Goal: Task Accomplishment & Management: Manage account settings

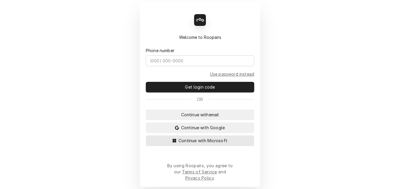
click at [193, 144] on span "Continue with Microsoft" at bounding box center [202, 141] width 51 height 6
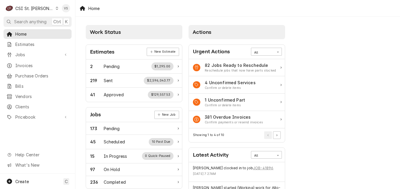
click at [56, 9] on icon "Dynamic Content Wrapper" at bounding box center [57, 8] width 3 height 3
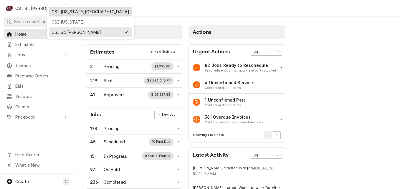
click at [67, 14] on div "CSI [US_STATE][GEOGRAPHIC_DATA]" at bounding box center [91, 12] width 78 height 6
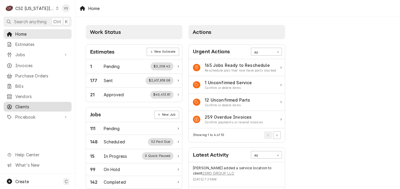
click at [22, 104] on span "Clients" at bounding box center [41, 107] width 53 height 6
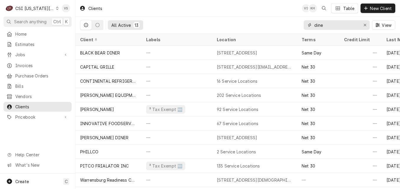
click at [313, 27] on div "dine" at bounding box center [337, 24] width 66 height 9
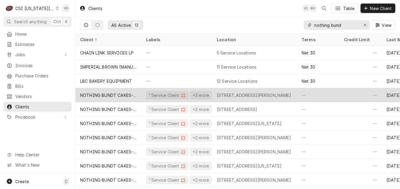
type input "nothing bund"
click at [118, 97] on div "NOTHING BUNDT CAKES-BELTON" at bounding box center [108, 95] width 66 height 14
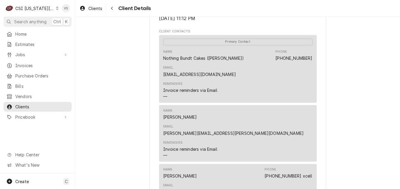
scroll to position [265, 0]
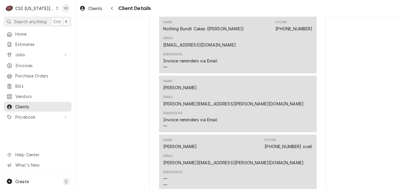
click at [249, 144] on div "Name Rebecca Smid Phone (913) 530-0404 xcell Email rebecca.smid@nothingbundtcak…" at bounding box center [237, 152] width 149 height 32
click at [28, 105] on span "Clients" at bounding box center [41, 107] width 53 height 6
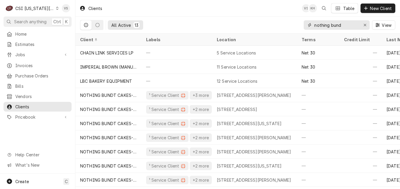
drag, startPoint x: 348, startPoint y: 24, endPoint x: 343, endPoint y: 27, distance: 5.5
click at [296, 24] on div "All Active 13 nothing bund View" at bounding box center [237, 25] width 315 height 17
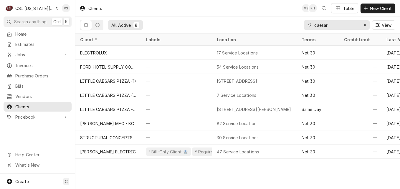
type input "caesar"
drag, startPoint x: 333, startPoint y: 26, endPoint x: 310, endPoint y: 27, distance: 23.3
click at [310, 27] on div "caesar" at bounding box center [337, 24] width 66 height 9
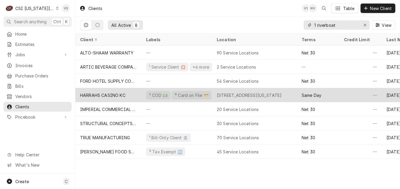
type input "1 riverboat"
click at [117, 96] on div "HARRAHS CASINO KC" at bounding box center [102, 95] width 45 height 6
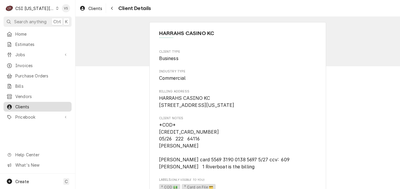
click at [23, 105] on span "Clients" at bounding box center [41, 107] width 53 height 6
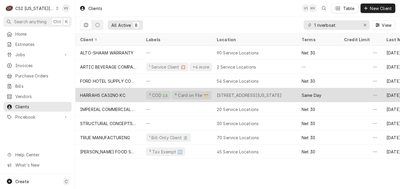
click at [111, 94] on div "HARRAHS CASINO KC" at bounding box center [102, 95] width 45 height 6
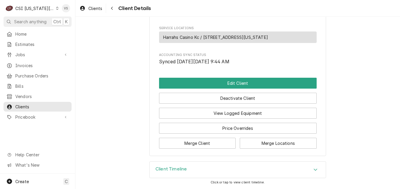
scroll to position [328, 0]
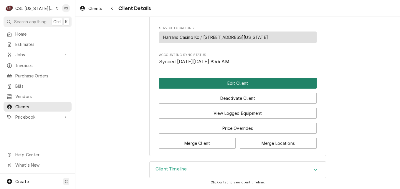
click at [214, 82] on button "Edit Client" at bounding box center [238, 83] width 158 height 11
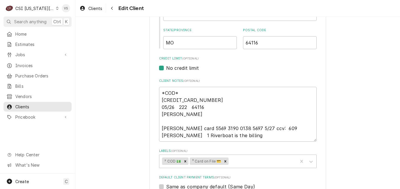
scroll to position [236, 0]
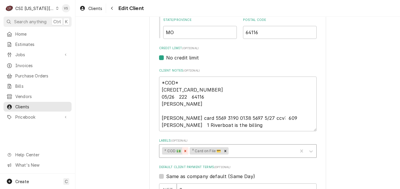
click at [183, 151] on icon "Remove ² COD 💵" at bounding box center [185, 151] width 4 height 4
click at [197, 150] on icon "Remove ³ Card on File 💳" at bounding box center [198, 151] width 2 height 2
type textarea "x"
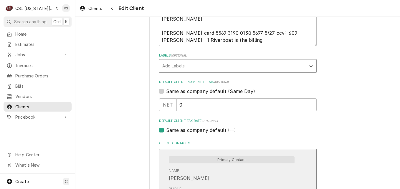
scroll to position [324, 0]
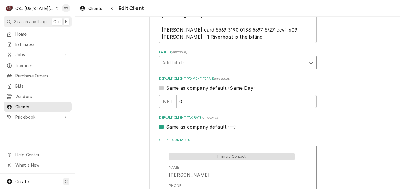
click at [166, 88] on label "Same as company default (Same Day)" at bounding box center [210, 88] width 89 height 7
click at [166, 88] on input "Same as company default (Same Day)" at bounding box center [245, 91] width 158 height 13
checkbox input "true"
type textarea "x"
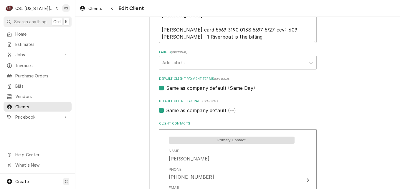
click at [166, 89] on label "Same as company default (Same Day)" at bounding box center [210, 88] width 89 height 7
click at [166, 89] on input "Same as company default (Same Day)" at bounding box center [245, 91] width 158 height 13
checkbox input "false"
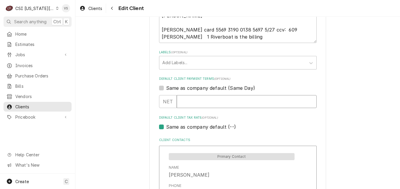
click at [189, 103] on input "Default Client Payment Terms" at bounding box center [247, 101] width 140 height 13
click at [187, 100] on input "Default Client Payment Terms" at bounding box center [247, 101] width 140 height 13
type textarea "x"
type input "3"
type textarea "x"
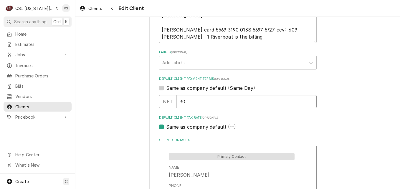
type input "30"
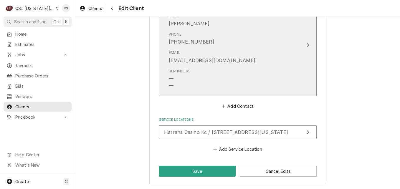
scroll to position [476, 0]
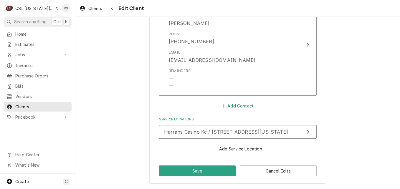
click at [236, 106] on button "Add Contact" at bounding box center [238, 106] width 34 height 8
type textarea "x"
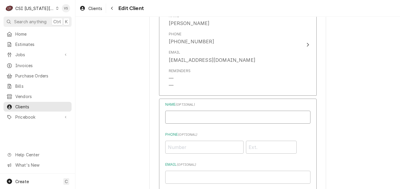
click at [185, 117] on input "Business Name" at bounding box center [237, 117] width 145 height 13
type input "invoices"
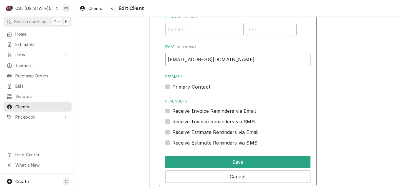
scroll to position [624, 0]
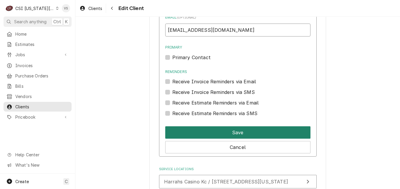
type input "edmn.fin.invoices.1@workflow.mail.us2.cloud.oracle.com"
click at [200, 133] on button "Save" at bounding box center [237, 132] width 145 height 12
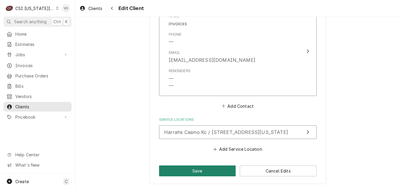
click at [186, 168] on button "Save" at bounding box center [197, 171] width 77 height 11
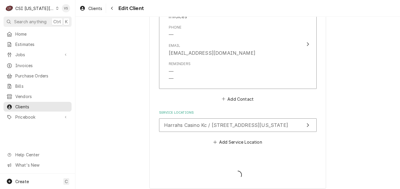
type textarea "x"
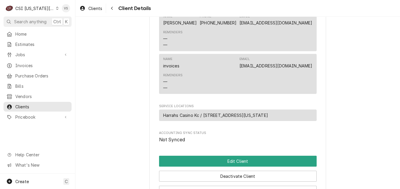
scroll to position [295, 0]
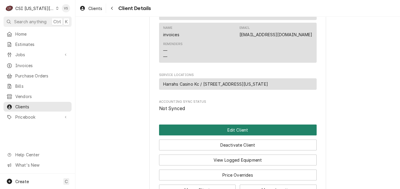
click at [212, 136] on button "Edit Client" at bounding box center [238, 130] width 158 height 11
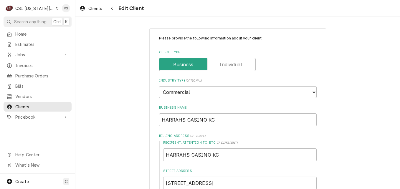
scroll to position [147, 0]
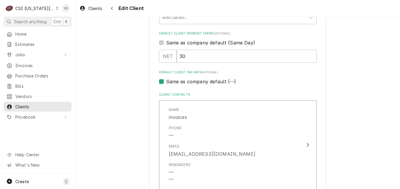
scroll to position [280, 0]
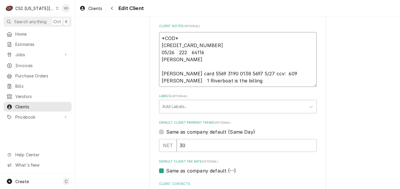
drag, startPoint x: 149, startPoint y: 37, endPoint x: 189, endPoint y: 38, distance: 39.8
click at [189, 38] on textarea "*COD* [CREDIT_CARD_NUMBER] 05/26 222 64116 [PERSON_NAME] [PERSON_NAME] card 556…" at bounding box center [238, 59] width 158 height 55
type textarea "x"
type textarea "A [CREDIT_CARD_NUMBER] 05/26 222 64116 [PERSON_NAME] [PERSON_NAME] card 5569 31…"
type textarea "x"
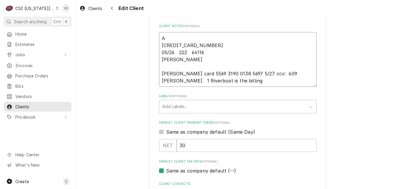
type textarea "Ap 5569-3190-0142-8529 05/26 222 64116 TODD JOHNSON reggie murphy card 5569 319…"
type textarea "x"
type textarea "App 5569-3190-0142-8529 05/26 222 64116 TODD JOHNSON reggie murphy card 5569 31…"
type textarea "x"
type textarea "Appr 5569-3190-0142-8529 05/26 222 64116 TODD JOHNSON reggie murphy card 5569 3…"
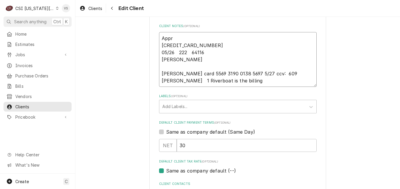
type textarea "x"
type textarea "Appro 5569-3190-0142-8529 05/26 222 64116 TODD JOHNSON reggie murphy card 5569 …"
type textarea "x"
type textarea "Approv 5569-3190-0142-8529 05/26 222 64116 TODD JOHNSON reggie murphy card 5569…"
type textarea "x"
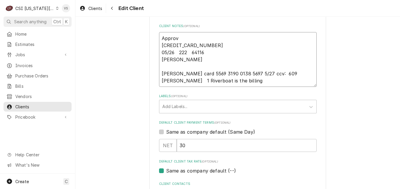
type textarea "Approve 5569-3190-0142-8529 05/26 222 64116 TODD JOHNSON reggie murphy card 556…"
type textarea "x"
type textarea "Approved 5569-3190-0142-8529 05/26 222 64116 TODD JOHNSON reggie murphy card 55…"
type textarea "x"
type textarea "Approved 5569-3190-0142-8529 05/26 222 64116 TODD JOHNSON reggie murphy card 55…"
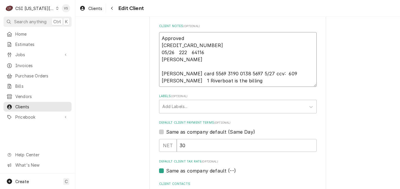
type textarea "x"
type textarea "Approved f 5569-3190-0142-8529 05/26 222 64116 TODD JOHNSON reggie murphy card …"
type textarea "x"
type textarea "Approved for 5569-3190-0142-8529 05/26 222 64116 TODD JOHNSON reggie murphy car…"
type textarea "x"
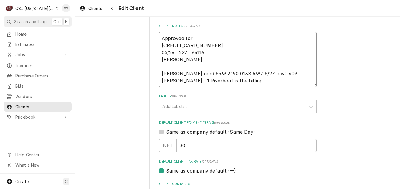
type textarea "Approved for 5569-3190-0142-8529 05/26 222 64116 TODD JOHNSON reggie murphy car…"
type textarea "x"
type textarea "Approved for N 5569-3190-0142-8529 05/26 222 64116 TODD JOHNSON reggie murphy c…"
type textarea "x"
type textarea "Approved for Ne 5569-3190-0142-8529 05/26 222 64116 TODD JOHNSON reggie murphy …"
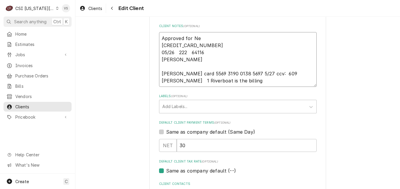
type textarea "x"
type textarea "Approved for Net 5569-3190-0142-8529 05/26 222 64116 TODD JOHNSON reggie murphy…"
type textarea "x"
type textarea "Approved for Net 5569-3190-0142-8529 05/26 222 64116 TODD JOHNSON reggie murphy…"
type textarea "x"
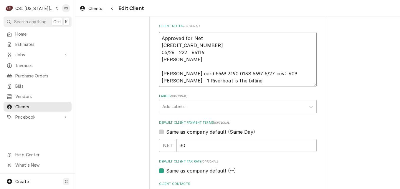
type textarea "Approved for Net 3 5569-3190-0142-8529 05/26 222 64116 TODD JOHNSON reggie murp…"
type textarea "x"
type textarea "Approved for Net 30 5569-3190-0142-8529 05/26 222 64116 TODD JOHNSON reggie mur…"
type textarea "x"
type textarea "Approved for Net 30 5569-3190-0142-8529 05/26 222 64116 TODD JOHNSON reggie mur…"
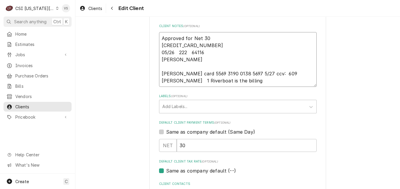
type textarea "x"
type textarea "Approved for Net 30 p 5569-3190-0142-8529 05/26 222 64116 TODD JOHNSON reggie m…"
type textarea "x"
type textarea "Approved for Net 30 pa 5569-3190-0142-8529 05/26 222 64116 TODD JOHNSON reggie …"
type textarea "x"
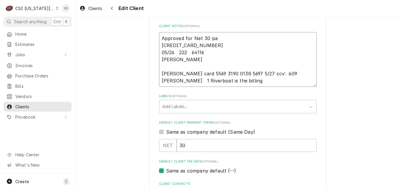
type textarea "Approved for Net 30 pay 5569-3190-0142-8529 05/26 222 64116 TODD JOHNSON reggie…"
type textarea "x"
type textarea "Approved for Net 30 paym 5569-3190-0142-8529 05/26 222 64116 TODD JOHNSON reggi…"
type textarea "x"
type textarea "Approved for Net 30 payme 5569-3190-0142-8529 05/26 222 64116 TODD JOHNSON regg…"
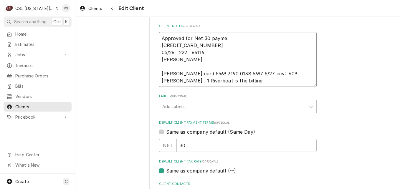
type textarea "x"
type textarea "Approved for Net 30 paymen 5569-3190-0142-8529 05/26 222 64116 TODD JOHNSON reg…"
type textarea "x"
type textarea "Approved for Net 30 payment 5569-3190-0142-8529 05/26 222 64116 TODD JOHNSON re…"
type textarea "x"
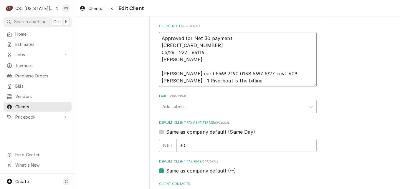
type textarea "Approved for Net 30 payment 5569-3190-0142-8529 05/26 222 64116 TODD JOHNSON re…"
type textarea "x"
type textarea "Approved for Net 30 payment t 5569-3190-0142-8529 05/26 222 64116 TODD JOHNSON …"
type textarea "x"
type textarea "Approved for Net 30 payment te 5569-3190-0142-8529 05/26 222 64116 TODD JOHNSON…"
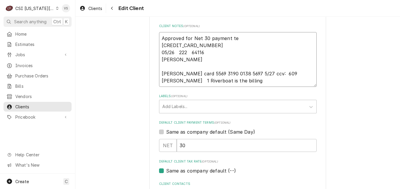
type textarea "x"
type textarea "Approved for Net 30 payment ter 5569-3190-0142-8529 05/26 222 64116 TODD JOHNSO…"
type textarea "x"
type textarea "Approved for Net 30 payment term 5569-3190-0142-8529 05/26 222 64116 TODD JOHNS…"
type textarea "x"
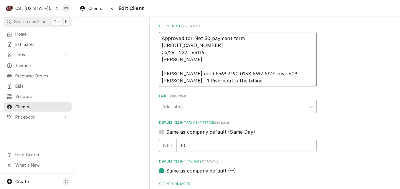
type textarea "Approved for Net 30 payment terms 5569-3190-0142-8529 05/26 222 64116 TODD JOHN…"
type textarea "x"
type textarea "Approved for Net 30 payment terms, 5569-3190-0142-8529 05/26 222 64116 TODD JOH…"
type textarea "x"
type textarea "Approved for Net 30 payment terms, 5569-3190-0142-8529 05/26 222 64116 TODD JOH…"
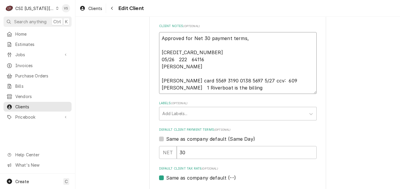
type textarea "x"
type textarea "Approved for Net 30 payment terms, P 5569-3190-0142-8529 05/26 222 64116 TODD J…"
type textarea "x"
type textarea "Approved for Net 30 payment terms, Pl 5569-3190-0142-8529 05/26 222 64116 TODD …"
type textarea "x"
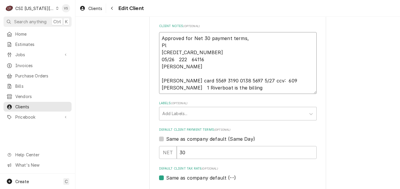
type textarea "Approved for Net 30 payment terms, Ple 5569-3190-0142-8529 05/26 222 64116 TODD…"
type textarea "x"
type textarea "Approved for Net 30 payment terms, Plea 5569-3190-0142-8529 05/26 222 64116 TOD…"
type textarea "x"
type textarea "Approved for Net 30 payment terms, Pleas 5569-3190-0142-8529 05/26 222 64116 TO…"
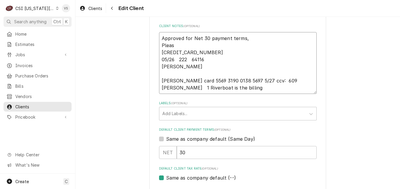
type textarea "x"
type textarea "Approved for Net 30 payment terms, Please 5569-3190-0142-8529 05/26 222 64116 T…"
type textarea "x"
type textarea "Approved for Net 30 payment terms, Please 5569-3190-0142-8529 05/26 222 64116 T…"
type textarea "x"
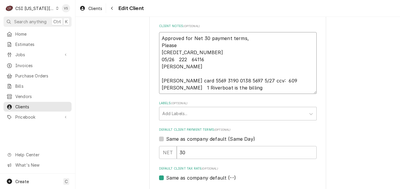
type textarea "Approved for Net 30 payment terms, Please l 5569-3190-0142-8529 05/26 222 64116…"
type textarea "x"
type textarea "Approved for Net 30 payment terms, Please le 5569-3190-0142-8529 05/26 222 6411…"
type textarea "x"
type textarea "Approved for Net 30 payment terms, Please lea 5569-3190-0142-8529 05/26 222 641…"
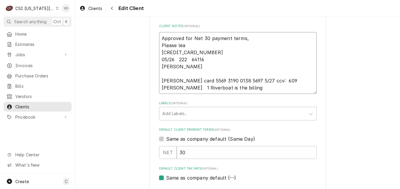
type textarea "x"
type textarea "Approved for Net 30 payment terms, Please leav 5569-3190-0142-8529 05/26 222 64…"
type textarea "x"
type textarea "Approved for Net 30 payment terms, Please leave 5569-3190-0142-8529 05/26 222 6…"
type textarea "x"
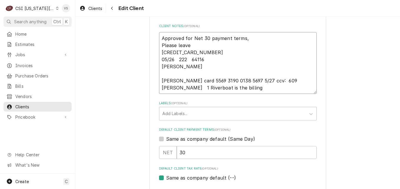
type textarea "Approved for Net 30 payment terms, Please leave 5569-3190-0142-8529 05/26 222 6…"
type textarea "x"
type textarea "Approved for Net 30 payment terms, Please leave c 5569-3190-0142-8529 05/26 222…"
type textarea "x"
type textarea "Approved for Net 30 payment terms, Please leave ca 5569-3190-0142-8529 05/26 22…"
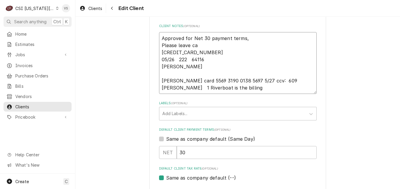
type textarea "x"
type textarea "Approved for Net 30 payment terms, Please leave car 5569-3190-0142-8529 05/26 2…"
type textarea "x"
type textarea "Approved for Net 30 payment terms, Please leave card 5569-3190-0142-8529 05/26 …"
type textarea "x"
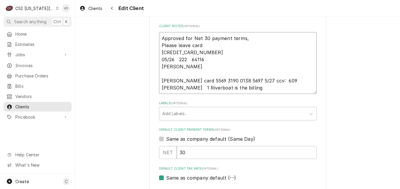
type textarea "Approved for Net 30 payment terms, Please leave card 5569-3190-0142-8529 05/26 …"
type textarea "x"
type textarea "Approved for Net 30 payment terms, Please leave card o 5569-3190-0142-8529 05/2…"
type textarea "x"
type textarea "Approved for Net 30 payment terms, Please leave card on 5569-3190-0142-8529 05/…"
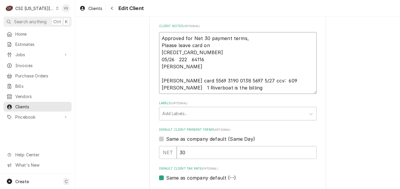
type textarea "x"
type textarea "Approved for Net 30 payment terms, Please leave card on 5569-3190-0142-8529 05/…"
type textarea "x"
type textarea "Approved for Net 30 payment terms, Please leave card on f 5569-3190-0142-8529 0…"
type textarea "x"
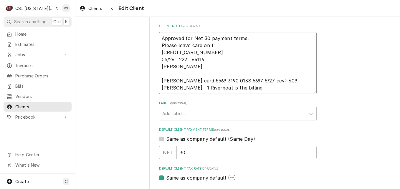
type textarea "Approved for Net 30 payment terms, Please leave card on fi 5569-3190-0142-8529 …"
type textarea "x"
type textarea "Approved for Net 30 payment terms, Please leave card on fil 5569-3190-0142-8529…"
type textarea "x"
type textarea "Approved for Net 30 payment terms, Please leave card on file 5569-3190-0142-852…"
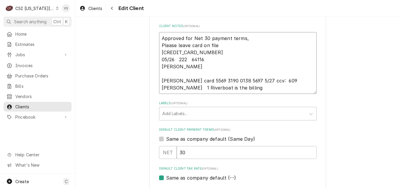
type textarea "x"
type textarea "Approved for Net 30 payment terms, Please leave card on file 5569-3190-0142-852…"
type textarea "x"
type textarea "Approved for Net 30 payment terms, Please leave card on file r 5569-3190-0142-8…"
type textarea "x"
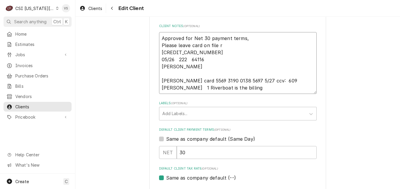
type textarea "Approved for Net 30 payment terms, Please leave card on file ri 5569-3190-0142-…"
type textarea "x"
type textarea "Approved for Net 30 payment terms, Please leave card on file rig 5569-3190-0142…"
type textarea "x"
type textarea "Approved for Net 30 payment terms, Please leave card on file righ 5569-3190-014…"
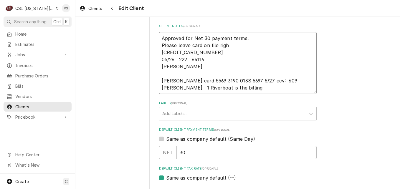
type textarea "x"
type textarea "Approved for Net 30 payment terms, Please leave card on file right 5569-3190-01…"
type textarea "x"
type textarea "Approved for Net 30 payment terms, Please leave card on file right 5569-3190-01…"
type textarea "x"
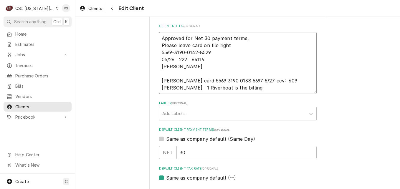
type textarea "Approved for Net 30 payment terms, Please leave card on file right n 5569-3190-…"
type textarea "x"
type textarea "Approved for Net 30 payment terms, Please leave card on file right no 5569-3190…"
type textarea "x"
type textarea "Approved for Net 30 payment terms, Please leave card on file right now 5569-319…"
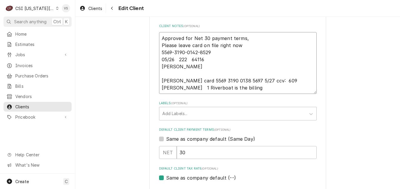
type textarea "x"
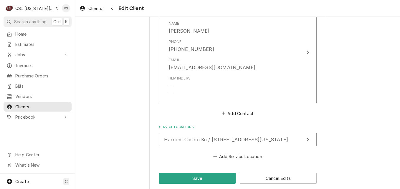
scroll to position [582, 0]
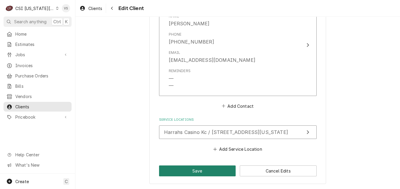
type textarea "Approved for Net 30 payment terms, Please leave card on file right now. 5569-31…"
click at [184, 170] on button "Save" at bounding box center [197, 171] width 77 height 11
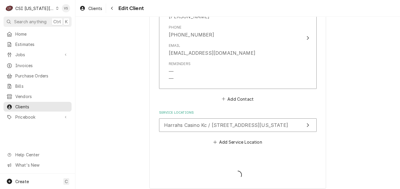
type textarea "x"
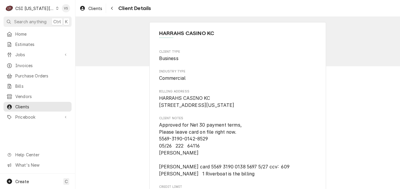
click at [56, 8] on icon "Dynamic Content Wrapper" at bounding box center [57, 8] width 3 height 3
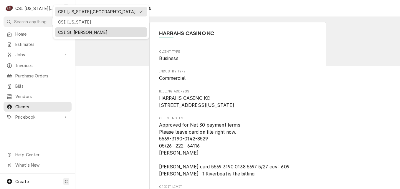
click at [71, 29] on div "CSI St. Louis" at bounding box center [101, 32] width 86 height 6
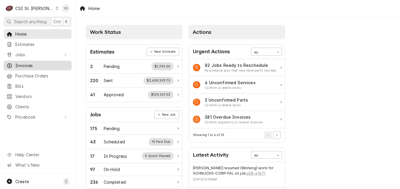
click at [32, 65] on span "Invoices" at bounding box center [41, 65] width 53 height 6
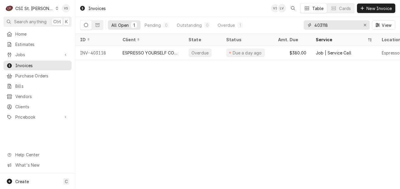
click at [287, 24] on div "All Open 1 Pending 0 Outstanding 0 Overdue 1 403118 View" at bounding box center [237, 25] width 315 height 17
click at [329, 25] on input "403118" at bounding box center [337, 24] width 44 height 9
drag, startPoint x: 329, startPoint y: 25, endPoint x: 334, endPoint y: 22, distance: 5.3
click at [300, 27] on div "All Open 1 Pending 0 Outstanding 0 Overdue 1 403118 View" at bounding box center [237, 25] width 315 height 17
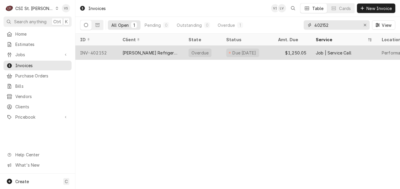
type input "402152"
click at [141, 53] on div "[PERSON_NAME] Refrigeration, Inc." at bounding box center [151, 53] width 57 height 6
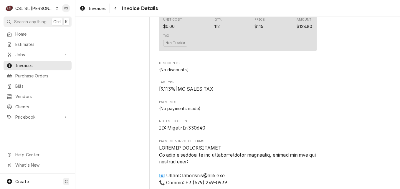
scroll to position [825, 0]
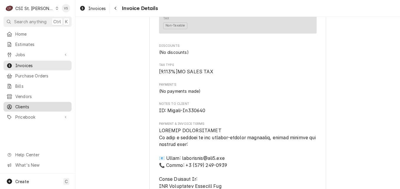
click at [29, 104] on span "Clients" at bounding box center [41, 107] width 53 height 6
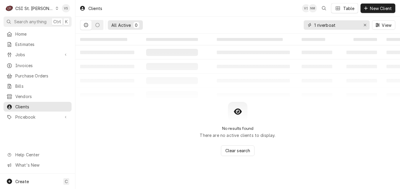
drag, startPoint x: 287, startPoint y: 30, endPoint x: 293, endPoint y: 29, distance: 5.9
click at [287, 30] on div "All Active 0 1 riverboat View" at bounding box center [237, 25] width 315 height 17
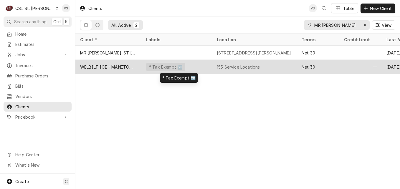
type input "MR [PERSON_NAME]"
click at [195, 66] on div "³ Tax Exempt 🆓" at bounding box center [177, 67] width 71 height 14
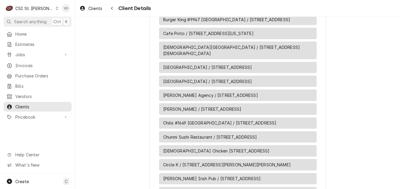
scroll to position [796, 0]
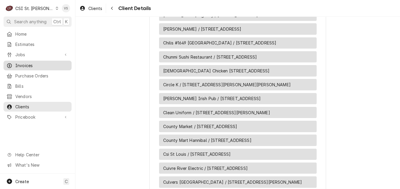
click at [23, 66] on span "Invoices" at bounding box center [41, 65] width 53 height 6
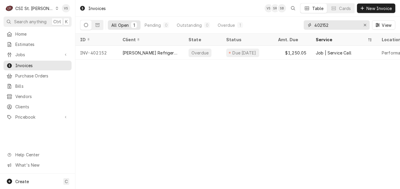
drag, startPoint x: 331, startPoint y: 25, endPoint x: 266, endPoint y: 68, distance: 77.4
click at [309, 28] on div "402152" at bounding box center [337, 24] width 66 height 9
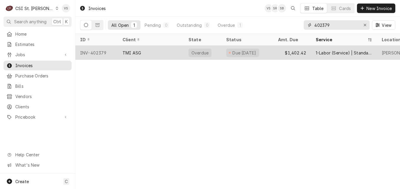
type input "402379"
click at [113, 53] on div "INV-402379" at bounding box center [96, 53] width 42 height 14
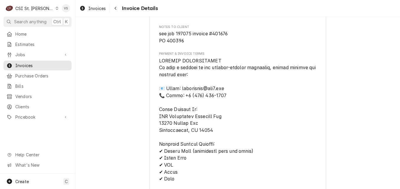
scroll to position [590, 0]
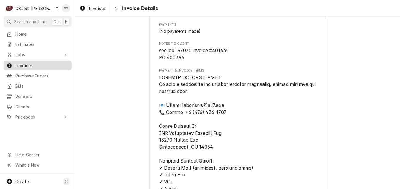
click at [42, 65] on span "Invoices" at bounding box center [41, 65] width 53 height 6
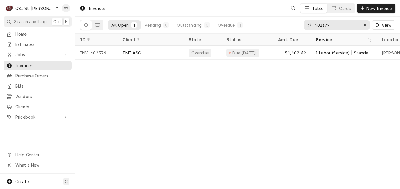
click at [307, 25] on div "402379" at bounding box center [337, 24] width 66 height 9
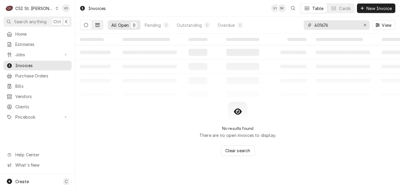
type input "401676"
click at [101, 27] on button "Dynamic Content Wrapper" at bounding box center [97, 24] width 11 height 9
click at [97, 24] on icon "Dynamic Content Wrapper" at bounding box center [98, 25] width 4 height 4
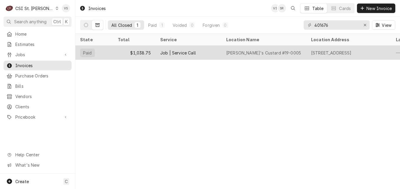
click at [119, 51] on div "$1,038.75" at bounding box center [134, 53] width 42 height 14
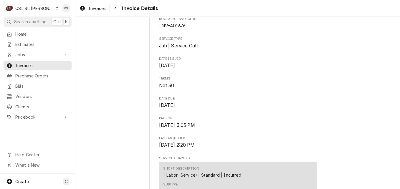
scroll to position [147, 0]
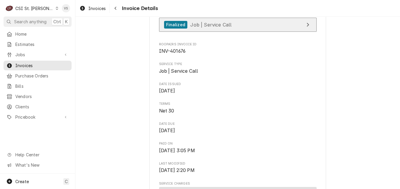
click at [223, 27] on span "Job | Service Call" at bounding box center [210, 25] width 41 height 6
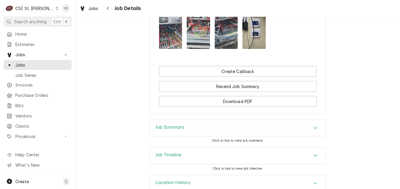
scroll to position [678, 0]
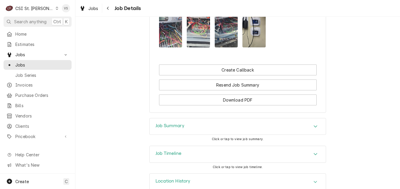
click at [190, 135] on div "Job Summary" at bounding box center [238, 127] width 176 height 17
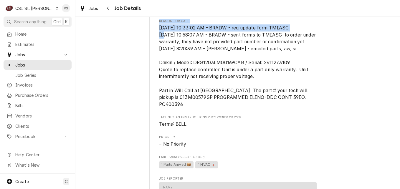
scroll to position [324, 0]
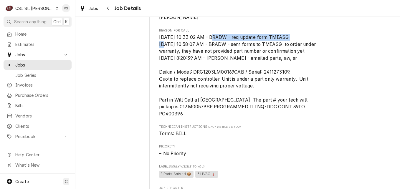
drag, startPoint x: 158, startPoint y: 20, endPoint x: 211, endPoint y: 43, distance: 57.7
click at [211, 43] on span "3/5/2025 10:33:02 AM - BRADW - req update form TMIASG 2/25/2025 10:58:07 AM - B…" at bounding box center [238, 75] width 158 height 82
click at [233, 31] on div "Roopairs Job ID 197075 Requisition ID 2273472 Date Received Feb 25, 2025 Servic…" at bounding box center [238, 80] width 158 height 651
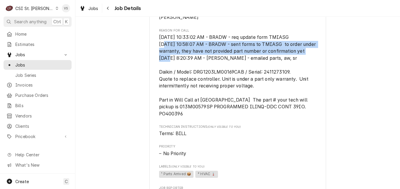
drag, startPoint x: 158, startPoint y: 51, endPoint x: 219, endPoint y: 66, distance: 63.4
click at [219, 66] on span "3/5/2025 10:33:02 AM - BRADW - req update form TMIASG 2/25/2025 10:58:07 AM - B…" at bounding box center [238, 76] width 158 height 84
copy span "2/25/2025 10:58:07 AM - BRADW - sent forms to TMIASG to order under warranty, t…"
click at [32, 65] on span "Jobs" at bounding box center [41, 65] width 53 height 6
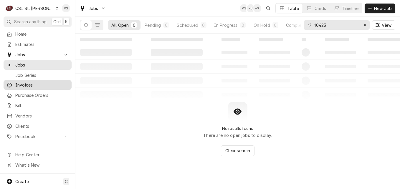
click at [27, 85] on span "Invoices" at bounding box center [41, 85] width 53 height 6
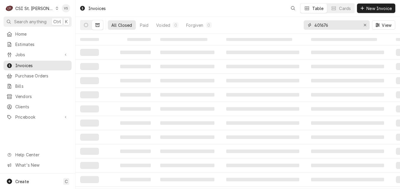
click at [331, 25] on input "401676" at bounding box center [337, 24] width 44 height 9
click at [328, 25] on input "401676" at bounding box center [337, 24] width 44 height 9
click at [306, 26] on div "401676" at bounding box center [337, 24] width 66 height 9
type input "402380"
click at [88, 27] on button "Dynamic Content Wrapper" at bounding box center [85, 24] width 11 height 9
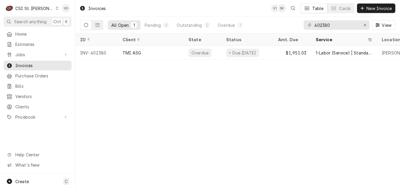
click at [105, 52] on div "INV-402380" at bounding box center [96, 53] width 42 height 14
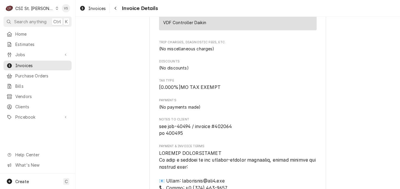
scroll to position [649, 0]
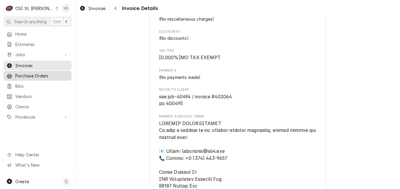
click at [33, 73] on span "Purchase Orders" at bounding box center [41, 76] width 53 height 6
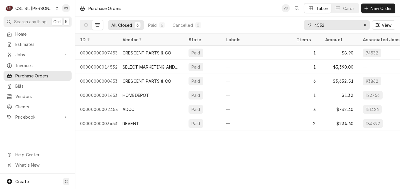
click at [302, 24] on div "All Closed 6 Paid 6 Cancelled 0 4532 View" at bounding box center [237, 25] width 315 height 17
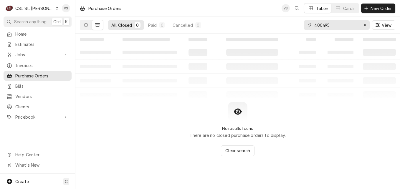
type input "400495"
click at [88, 26] on button "Dynamic Content Wrapper" at bounding box center [85, 24] width 11 height 9
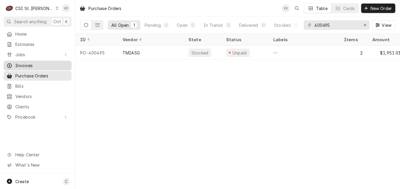
click at [28, 63] on span "Invoices" at bounding box center [41, 65] width 53 height 6
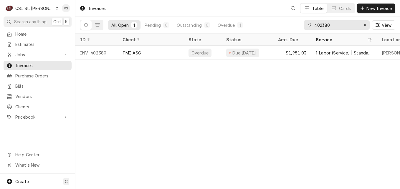
click at [295, 26] on div "All Open 1 Pending 0 Outstanding 0 Overdue 1 402380 View" at bounding box center [237, 25] width 315 height 17
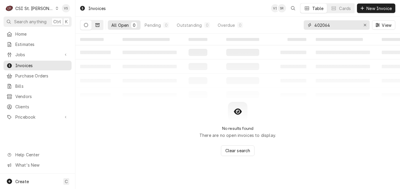
type input "402064"
click at [101, 25] on button "Dynamic Content Wrapper" at bounding box center [97, 24] width 11 height 9
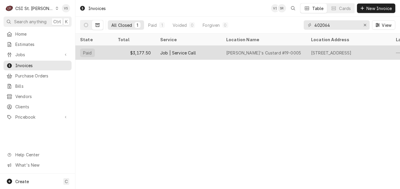
click at [140, 51] on div "$3,177.50" at bounding box center [134, 53] width 42 height 14
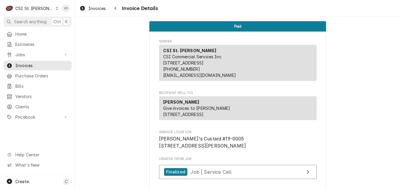
scroll to position [147, 0]
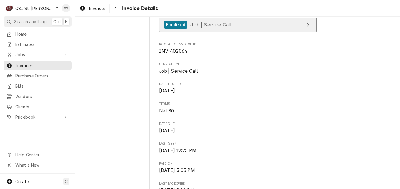
click at [217, 27] on span "Job | Service Call" at bounding box center [210, 25] width 41 height 6
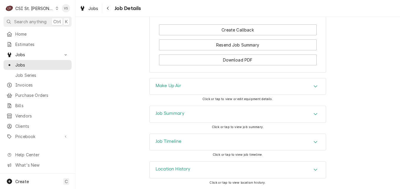
scroll to position [735, 0]
click at [180, 113] on h3 "Job Summary" at bounding box center [170, 114] width 29 height 6
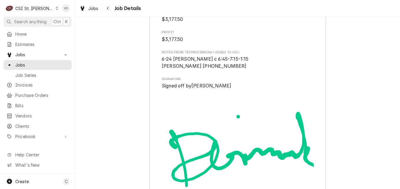
scroll to position [1559, 0]
